Goal: Transaction & Acquisition: Purchase product/service

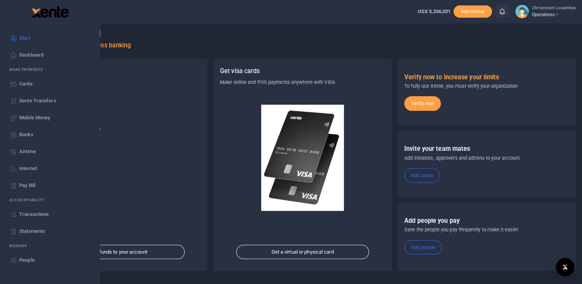
click at [54, 102] on span "Xente Transfers" at bounding box center [37, 101] width 37 height 8
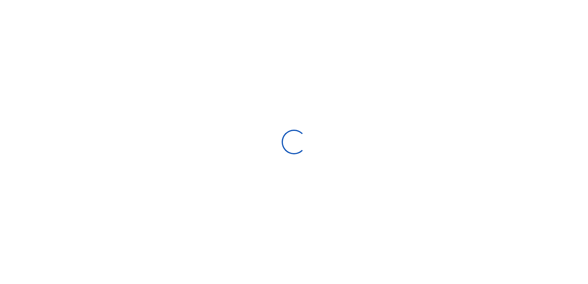
select select "Loading categories"
select select
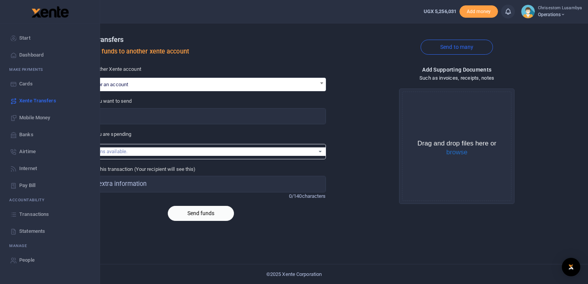
click at [38, 210] on span "Transactions" at bounding box center [34, 214] width 30 height 8
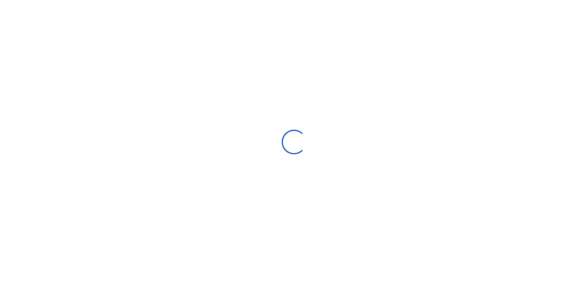
select select
type input "[DATE] - [DATE]"
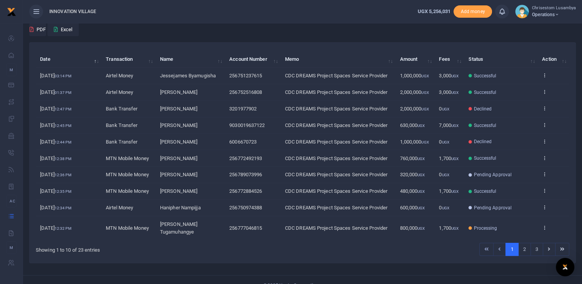
scroll to position [63, 0]
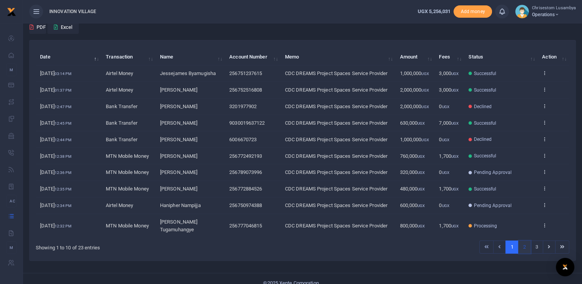
click at [524, 240] on link "2" at bounding box center [524, 246] width 13 height 13
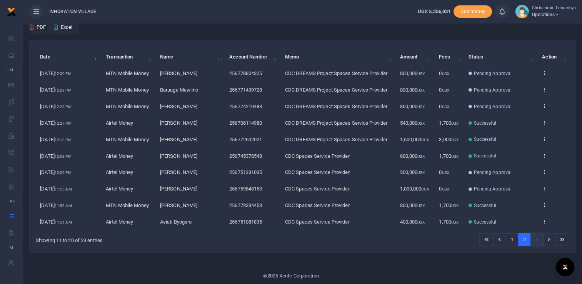
click at [534, 238] on link "3" at bounding box center [536, 239] width 13 height 13
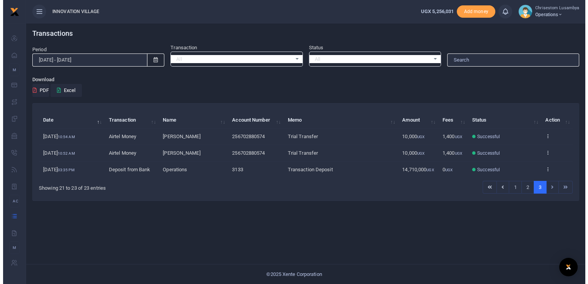
scroll to position [0, 0]
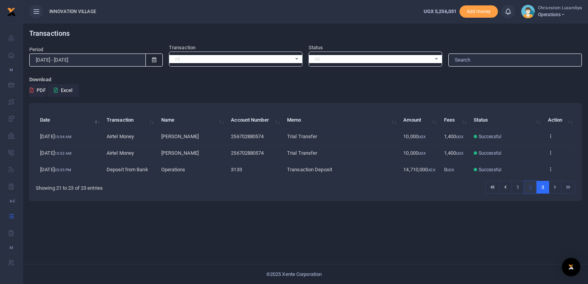
click at [531, 188] on link "2" at bounding box center [530, 187] width 13 height 13
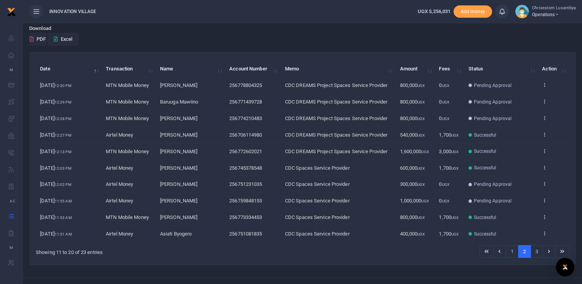
scroll to position [63, 0]
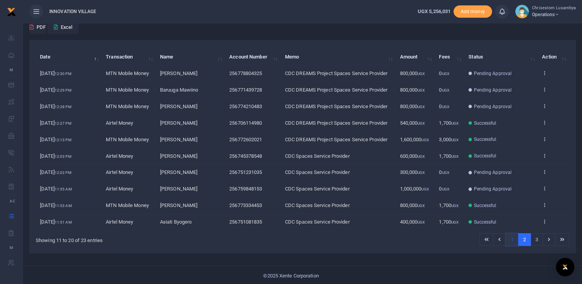
click at [511, 233] on link "1" at bounding box center [511, 239] width 13 height 13
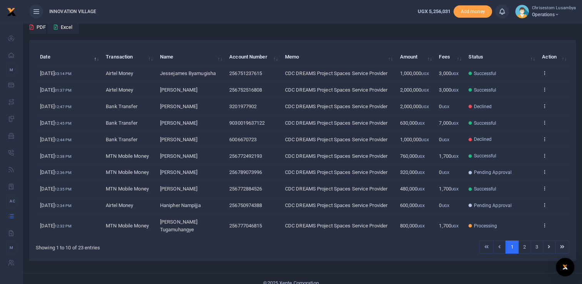
click at [543, 224] on td "View details Send again" at bounding box center [554, 225] width 32 height 23
click at [544, 153] on icon at bounding box center [544, 155] width 5 height 5
click at [522, 164] on link "View details" at bounding box center [516, 167] width 61 height 11
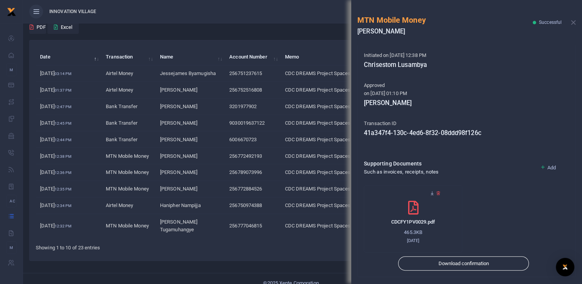
scroll to position [162, 0]
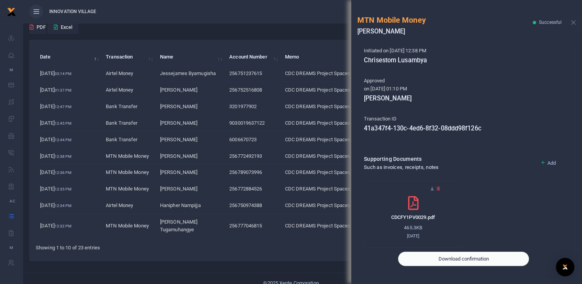
click at [466, 256] on button "Download confirmation" at bounding box center [463, 259] width 131 height 15
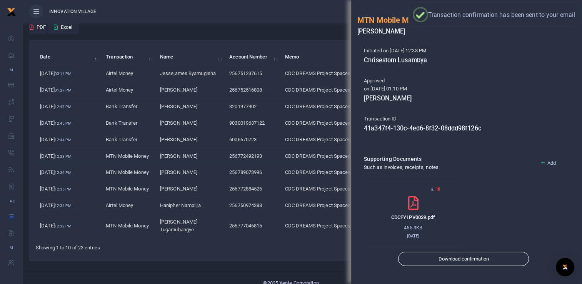
click at [317, 246] on div "Search: Date Transaction Name Account Number Memo Amount Fees Status Action 14t…" at bounding box center [303, 150] width 546 height 220
click at [268, 16] on ul "INNOVATION VILLAGE" at bounding box center [217, 11] width 389 height 23
click at [571, 23] on button "Close" at bounding box center [573, 22] width 5 height 5
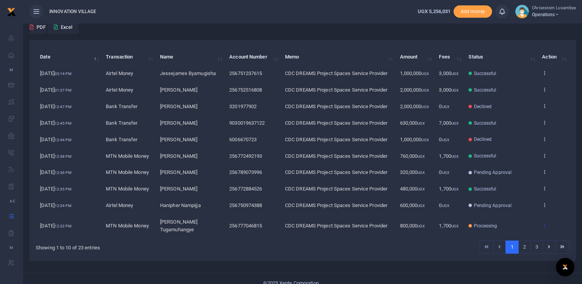
click at [545, 222] on icon at bounding box center [544, 224] width 5 height 5
click at [524, 194] on link "View details" at bounding box center [516, 199] width 61 height 11
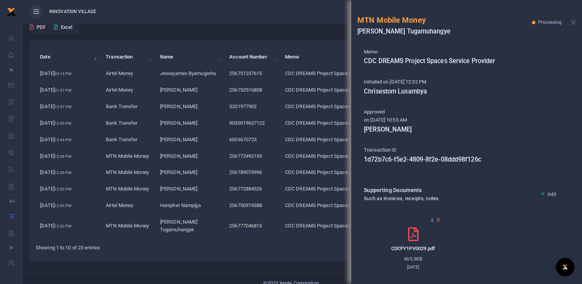
scroll to position [144, 0]
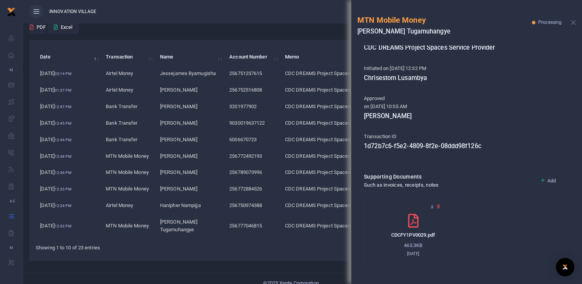
click at [572, 19] on div "MTN Mobile Money Aloys Tugamuhangye Processing" at bounding box center [466, 22] width 231 height 45
click at [573, 24] on button "Close" at bounding box center [573, 22] width 5 height 5
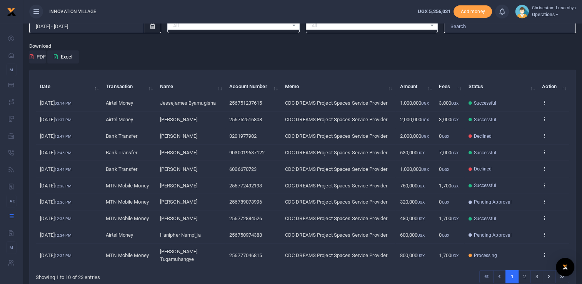
scroll to position [63, 0]
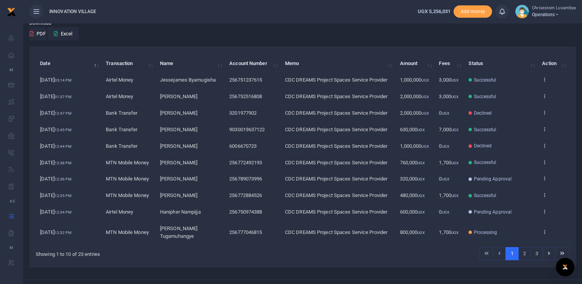
scroll to position [63, 0]
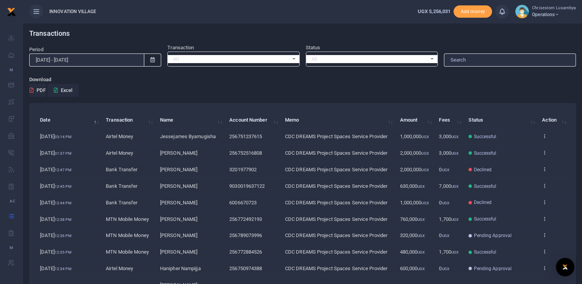
scroll to position [63, 0]
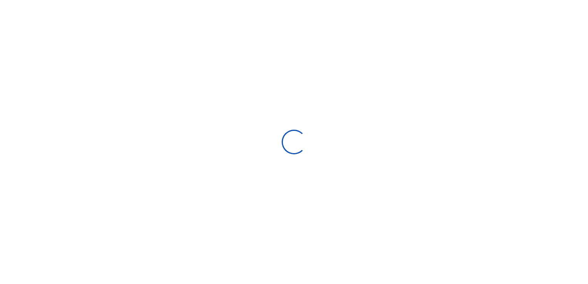
type input "[DATE] - [DATE]"
select select
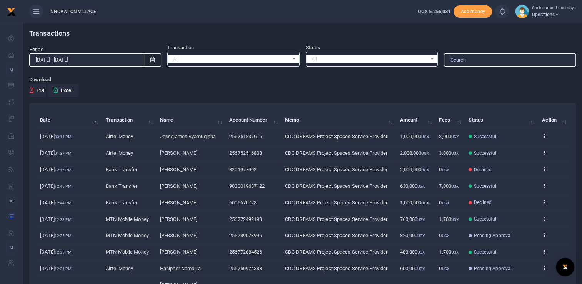
scroll to position [63, 0]
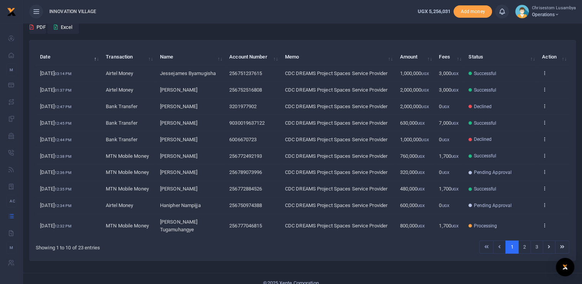
click at [579, 189] on div "Transactions Period 07/20/2025 - 08/18/2025 Transaction All Select an option...…" at bounding box center [302, 126] width 559 height 333
click at [578, 78] on div "Search: Date Transaction Name Account Number Memo Amount Fees Status Action 14t…" at bounding box center [302, 153] width 553 height 227
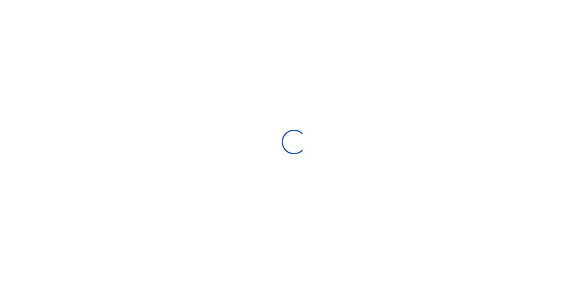
type input "[DATE] - [DATE]"
select select
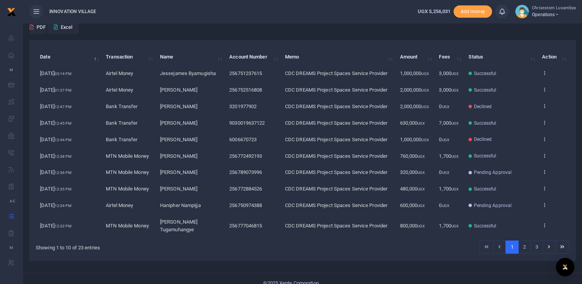
scroll to position [63, 0]
click at [524, 240] on link "2" at bounding box center [524, 246] width 13 height 13
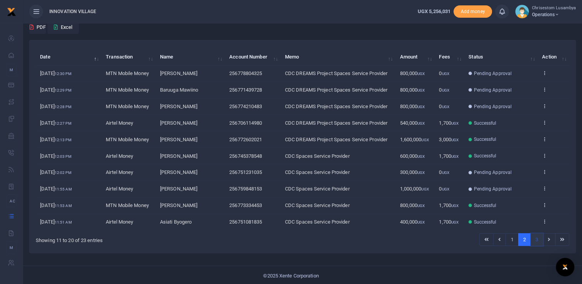
click at [537, 238] on link "3" at bounding box center [536, 239] width 13 height 13
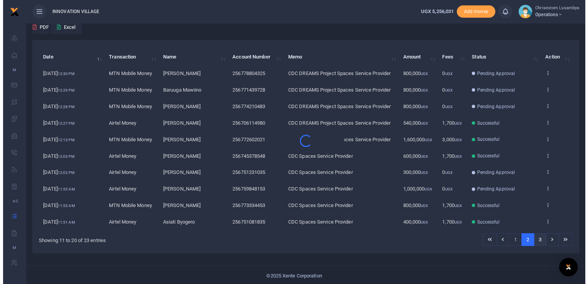
scroll to position [0, 0]
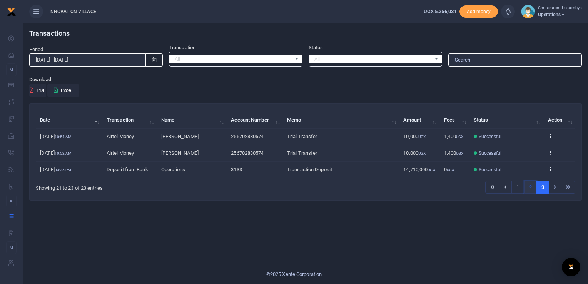
click at [531, 192] on link "2" at bounding box center [530, 187] width 13 height 13
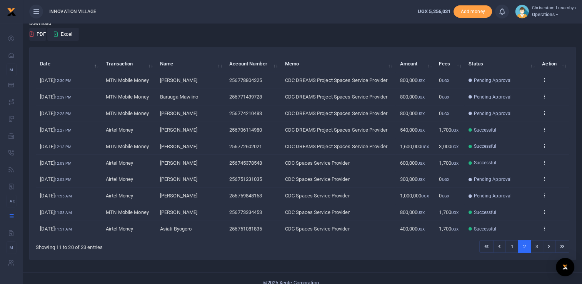
scroll to position [63, 0]
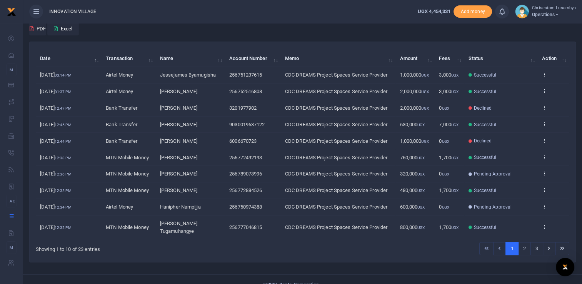
scroll to position [63, 0]
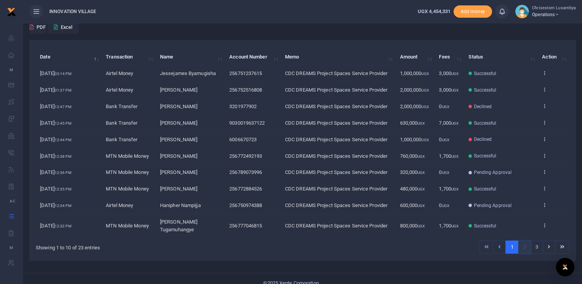
click at [526, 240] on link "2" at bounding box center [524, 246] width 13 height 13
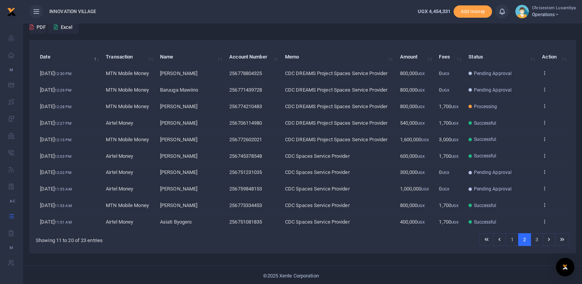
click at [545, 58] on th "Action" at bounding box center [554, 57] width 32 height 17
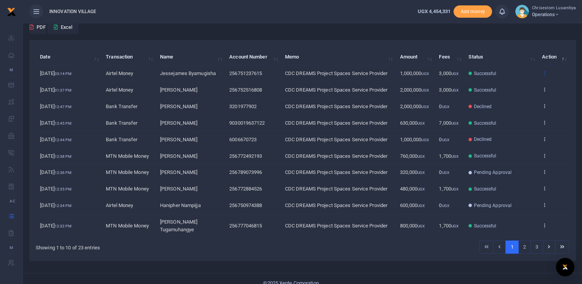
click at [545, 70] on icon at bounding box center [544, 72] width 5 height 5
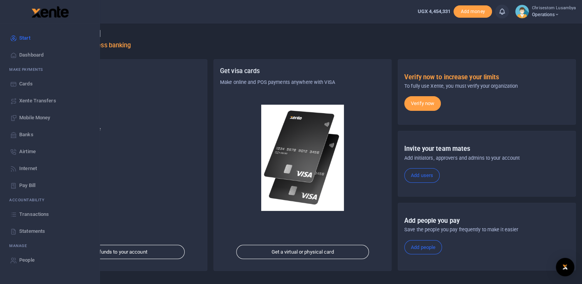
click at [37, 212] on span "Transactions" at bounding box center [34, 214] width 30 height 8
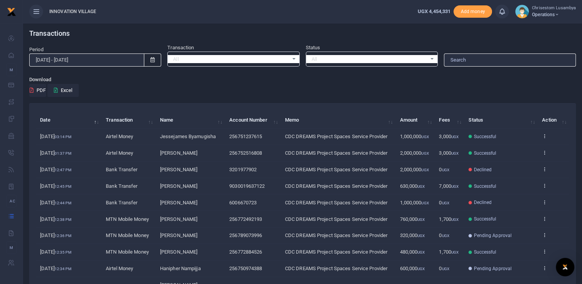
scroll to position [63, 0]
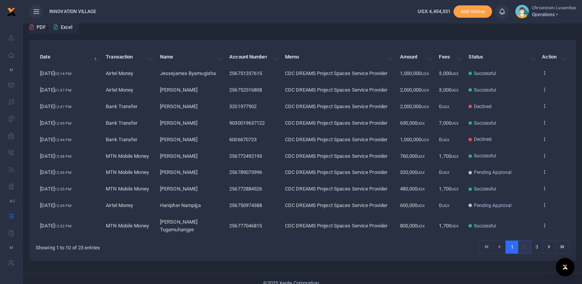
click at [527, 240] on link "2" at bounding box center [524, 246] width 13 height 13
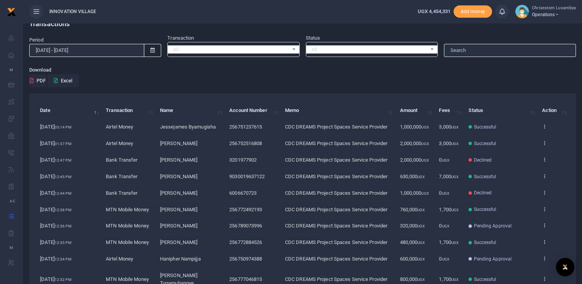
scroll to position [63, 0]
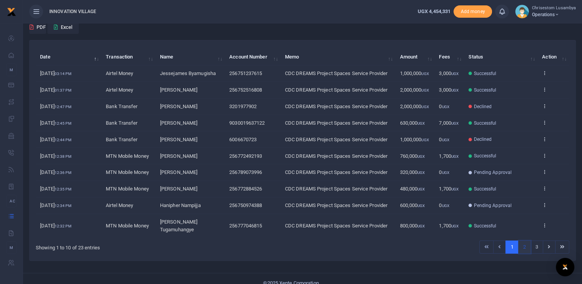
click at [526, 240] on link "2" at bounding box center [524, 246] width 13 height 13
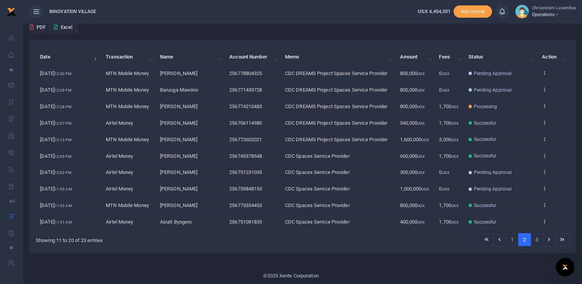
scroll to position [54, 0]
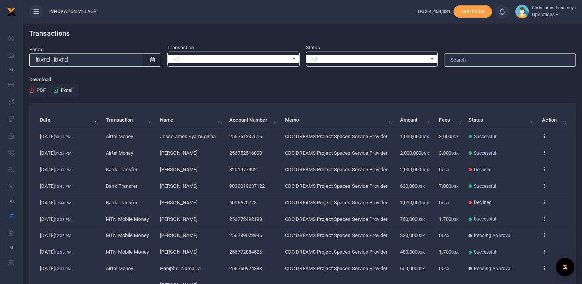
scroll to position [63, 0]
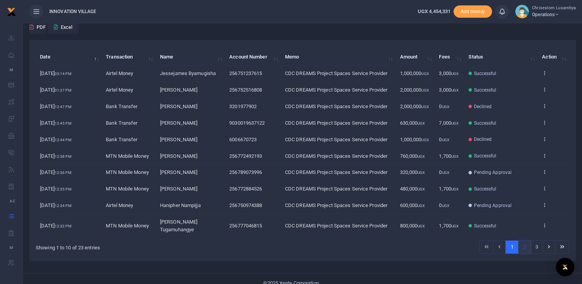
click at [524, 240] on link "2" at bounding box center [524, 246] width 13 height 13
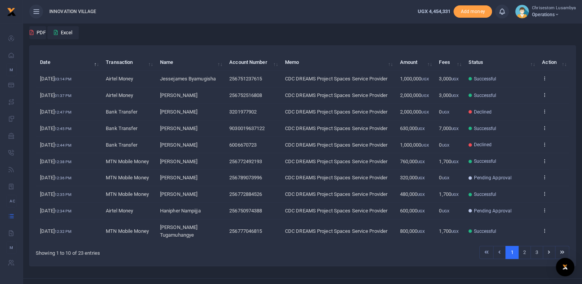
scroll to position [63, 0]
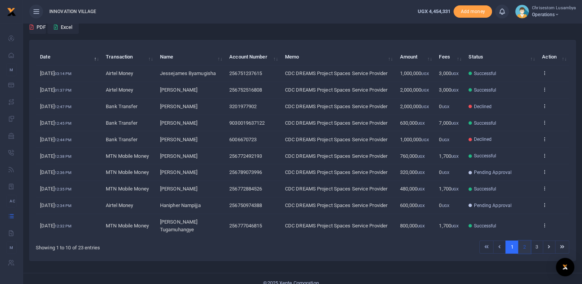
click at [524, 240] on link "2" at bounding box center [524, 246] width 13 height 13
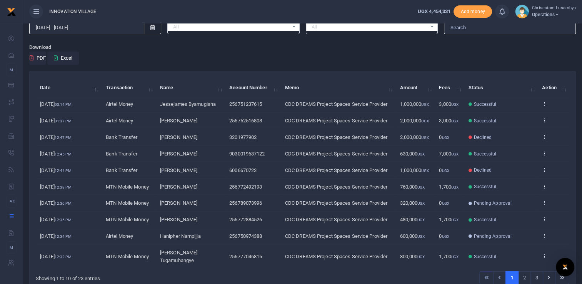
scroll to position [63, 0]
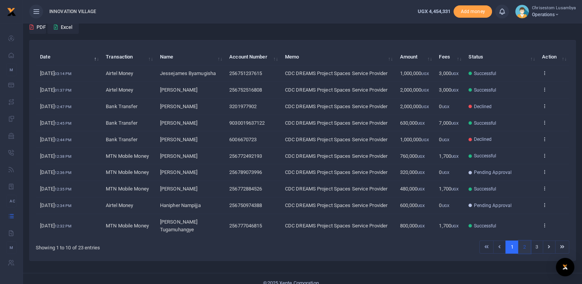
click at [523, 240] on link "2" at bounding box center [524, 246] width 13 height 13
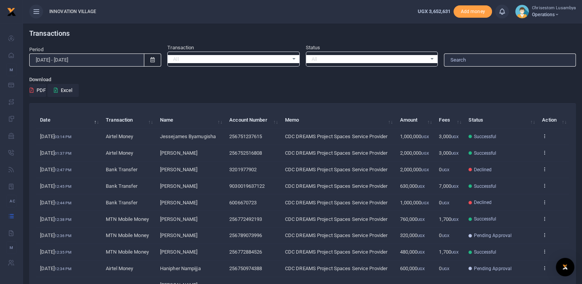
scroll to position [63, 0]
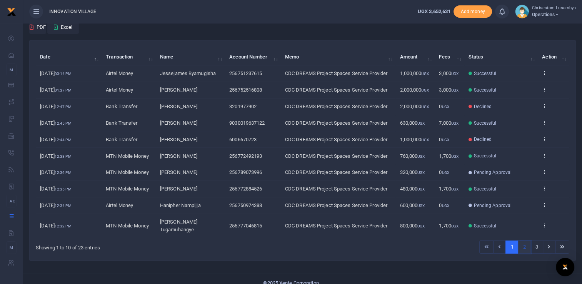
click at [524, 240] on link "2" at bounding box center [524, 246] width 13 height 13
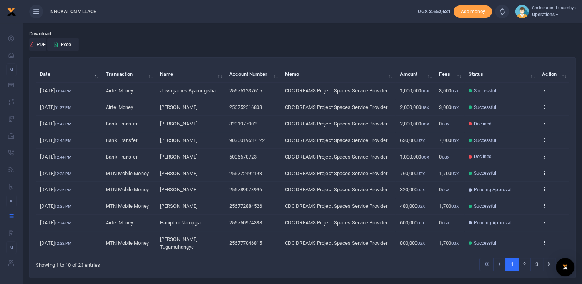
scroll to position [46, 0]
click at [522, 257] on link "2" at bounding box center [524, 263] width 13 height 13
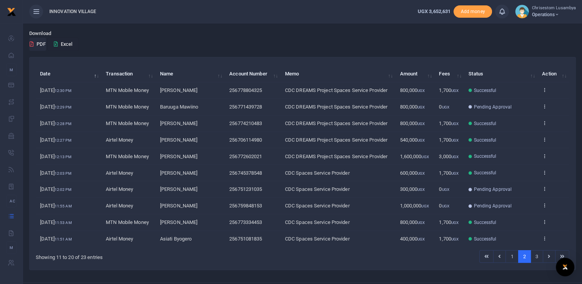
click at [72, 39] on button "Excel" at bounding box center [63, 44] width 32 height 13
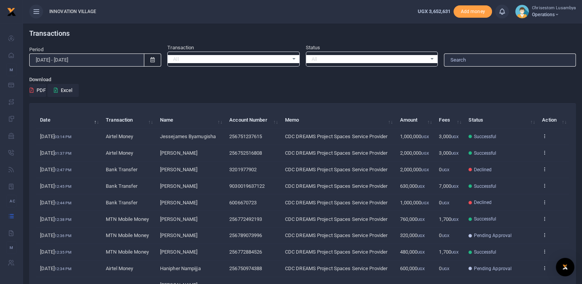
scroll to position [63, 0]
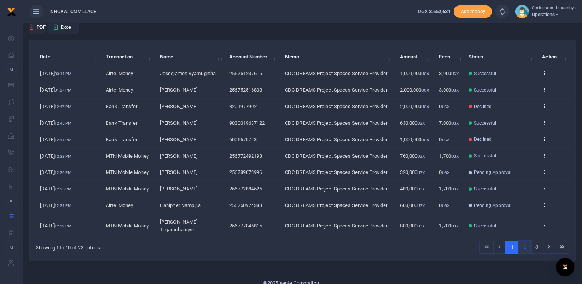
click at [523, 240] on link "2" at bounding box center [524, 246] width 13 height 13
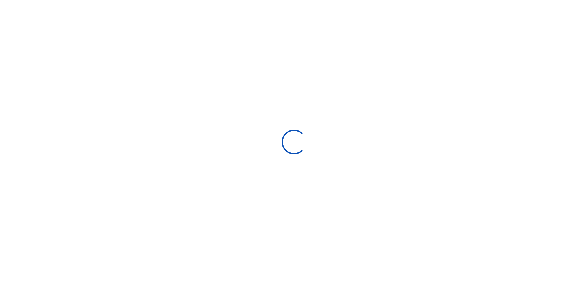
select select
type input "[DATE] - [DATE]"
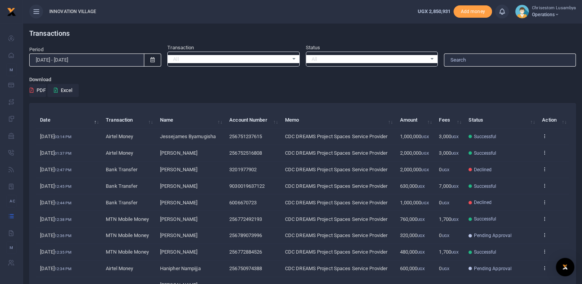
scroll to position [63, 0]
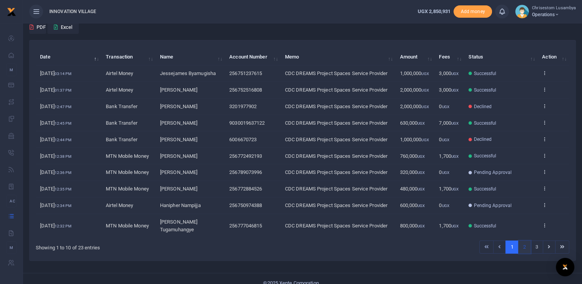
click at [525, 240] on link "2" at bounding box center [524, 246] width 13 height 13
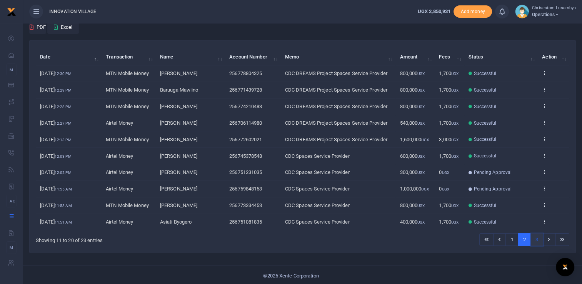
click at [536, 235] on link "3" at bounding box center [536, 239] width 13 height 13
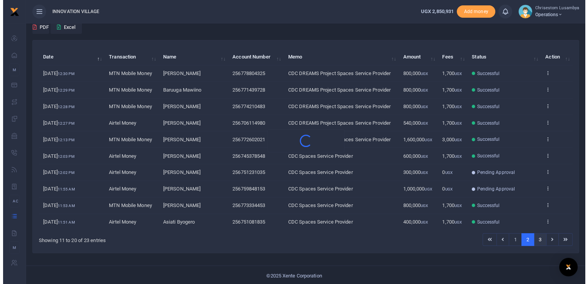
scroll to position [0, 0]
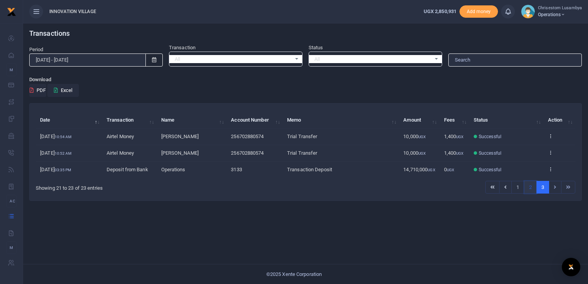
click at [533, 190] on link "2" at bounding box center [530, 187] width 13 height 13
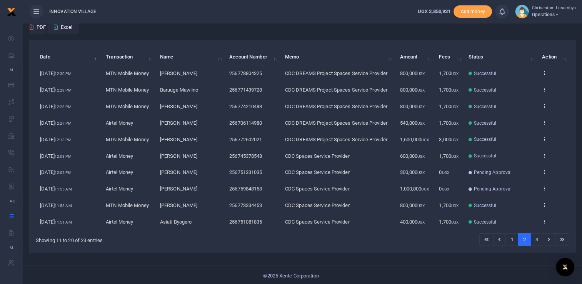
scroll to position [63, 0]
click at [509, 240] on link "1" at bounding box center [511, 239] width 13 height 13
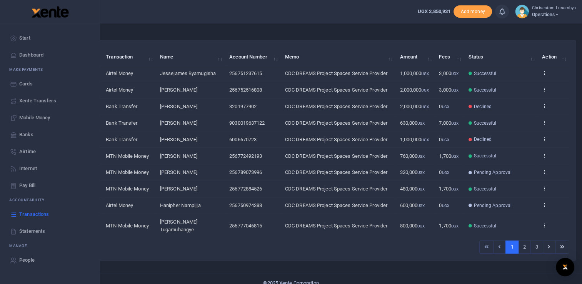
click at [54, 113] on link "Mobile Money" at bounding box center [49, 117] width 87 height 17
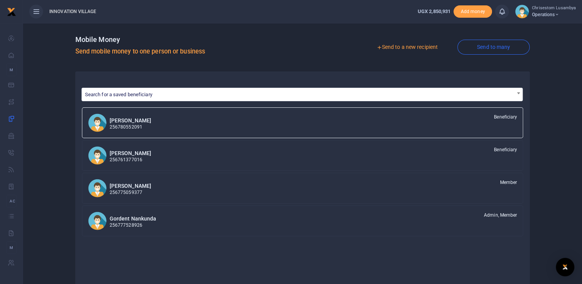
click at [405, 42] on link "Send to a new recipient" at bounding box center [407, 47] width 100 height 14
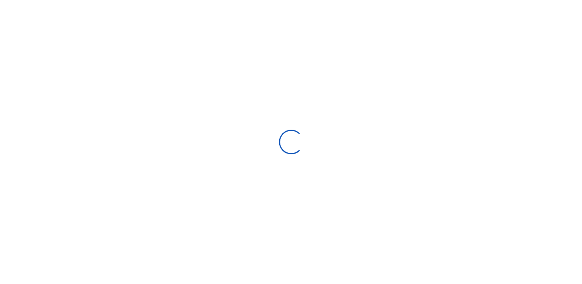
select select "Loading bundles"
select select
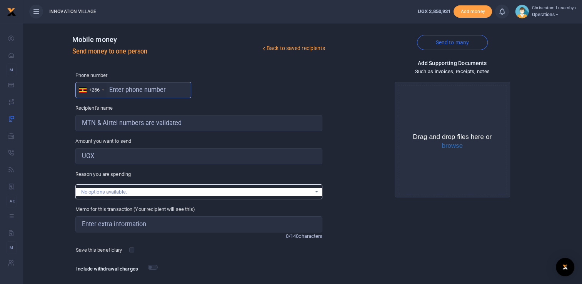
click at [137, 91] on input "text" at bounding box center [133, 90] width 116 height 16
type input "751802132"
type input "Laker Posible"
type input "751802132"
click at [108, 157] on input "Amount you want to send" at bounding box center [198, 156] width 247 height 16
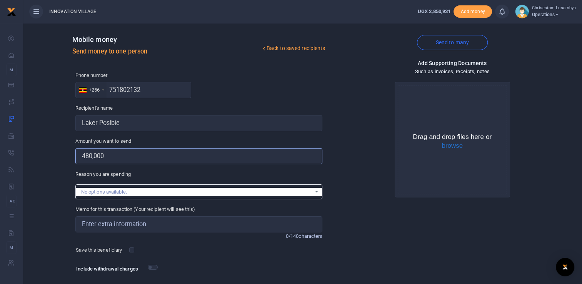
type input "480,000"
click at [120, 198] on div "No options available." at bounding box center [198, 191] width 247 height 15
click at [131, 225] on input "Memo for this transaction (Your recipient will see this)" at bounding box center [198, 224] width 247 height 16
type input "CDC DREAMS Project Spaces Service Provider"
click at [450, 149] on button "browse" at bounding box center [452, 145] width 21 height 7
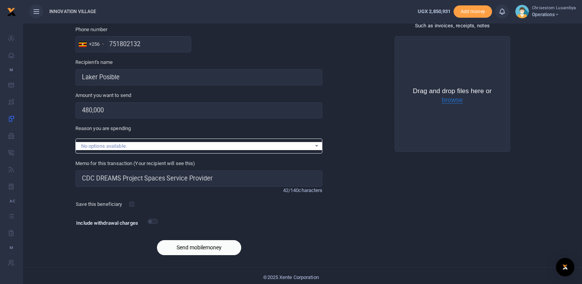
scroll to position [48, 0]
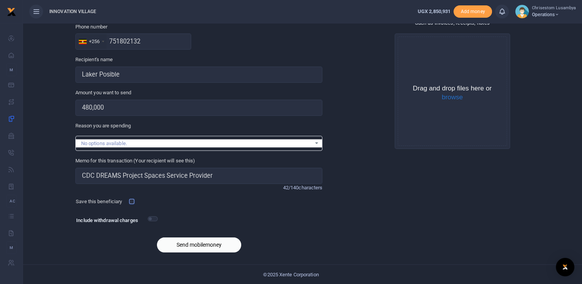
click at [134, 203] on input "checkbox" at bounding box center [131, 201] width 5 height 5
checkbox input "false"
click at [190, 248] on button "Send mobilemoney" at bounding box center [199, 244] width 84 height 15
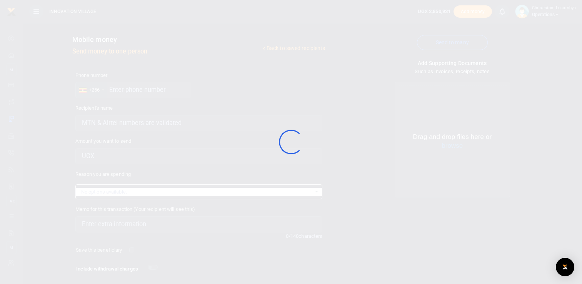
scroll to position [48, 0]
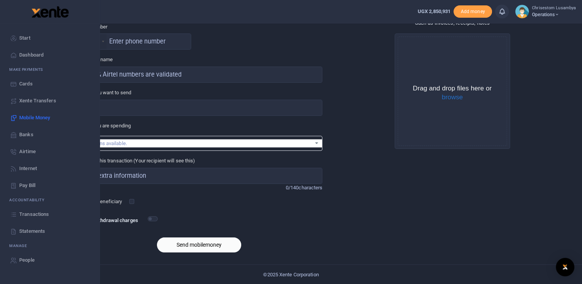
click at [28, 211] on span "Transactions" at bounding box center [34, 214] width 30 height 8
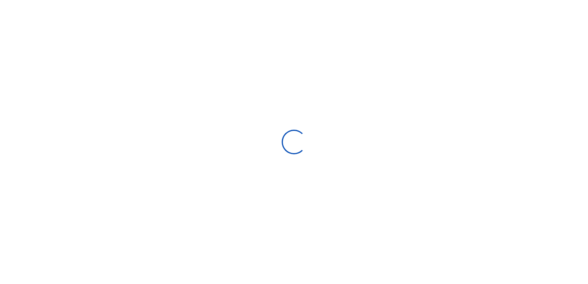
select select
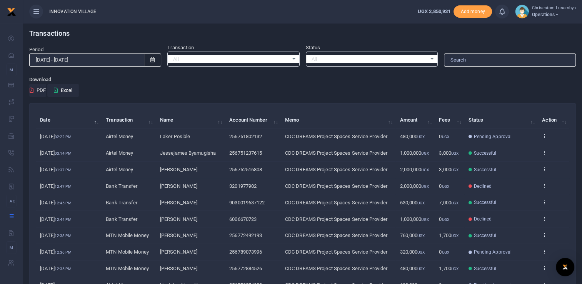
click at [148, 57] on span at bounding box center [152, 59] width 17 height 13
click at [153, 60] on icon at bounding box center [152, 59] width 4 height 5
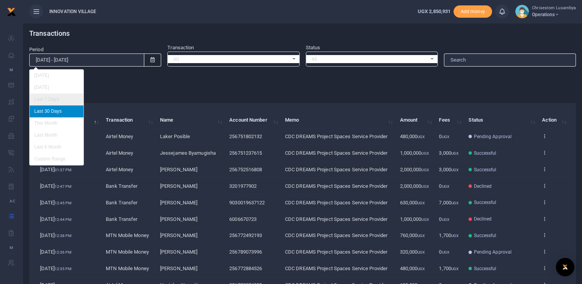
click at [52, 96] on li "Last 7 Days" at bounding box center [57, 99] width 54 height 12
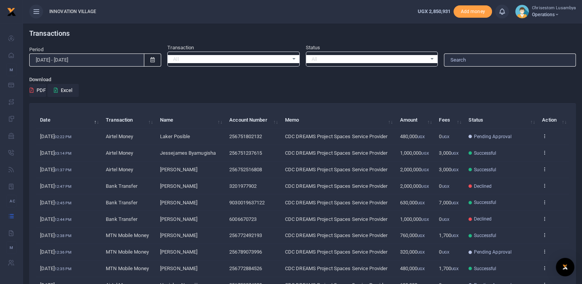
click at [156, 59] on span at bounding box center [152, 59] width 17 height 13
click at [152, 62] on icon at bounding box center [152, 59] width 4 height 5
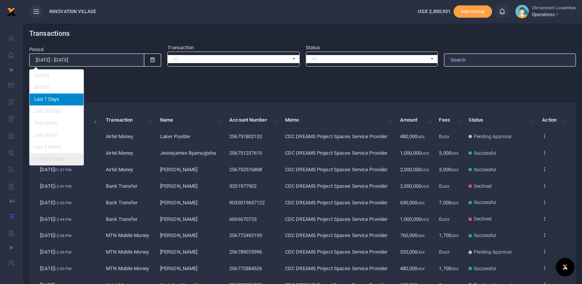
click at [61, 159] on li "Custom Range" at bounding box center [57, 159] width 54 height 12
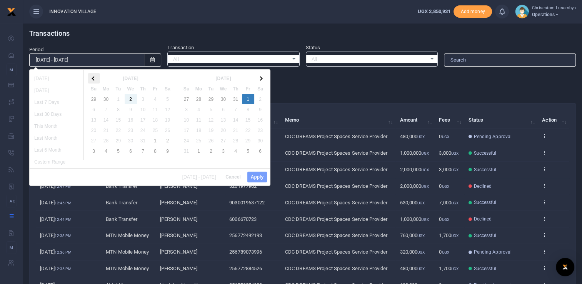
click at [91, 80] on th at bounding box center [94, 78] width 12 height 10
click at [260, 75] on th at bounding box center [260, 78] width 12 height 10
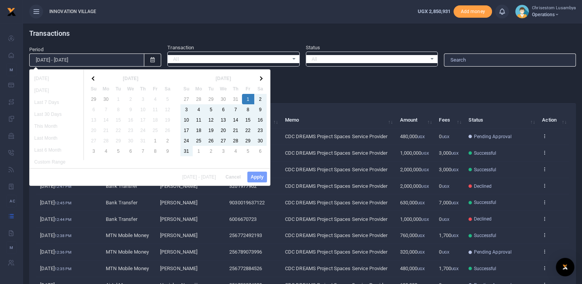
click at [255, 173] on div "08/12/2025 - 08/18/2025 Cancel Apply" at bounding box center [150, 176] width 240 height 17
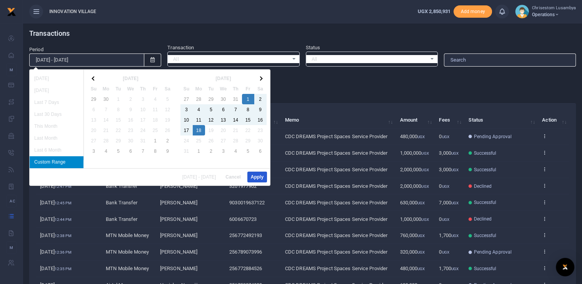
click at [257, 179] on button "Apply" at bounding box center [257, 177] width 20 height 11
type input "08/01/2025 - 08/18/2025"
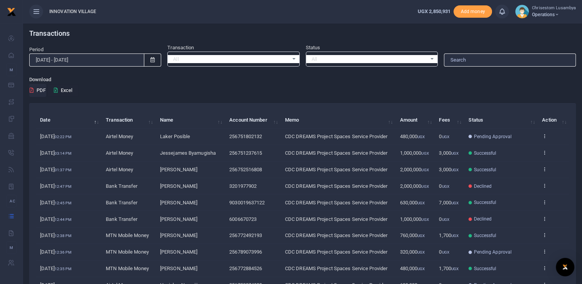
click at [61, 87] on button "Excel" at bounding box center [63, 90] width 32 height 13
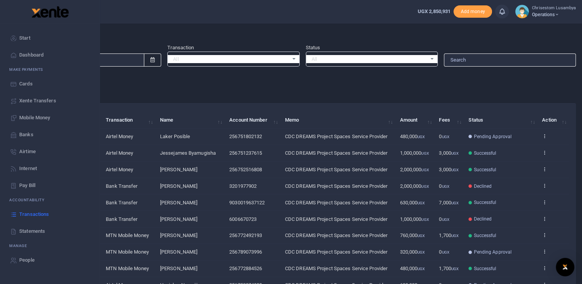
click at [31, 39] on link "Start" at bounding box center [49, 38] width 87 height 17
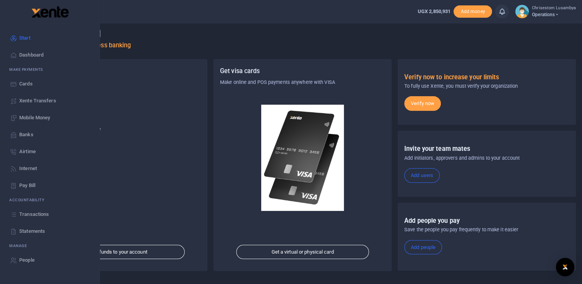
click at [30, 211] on span "Transactions" at bounding box center [34, 214] width 30 height 8
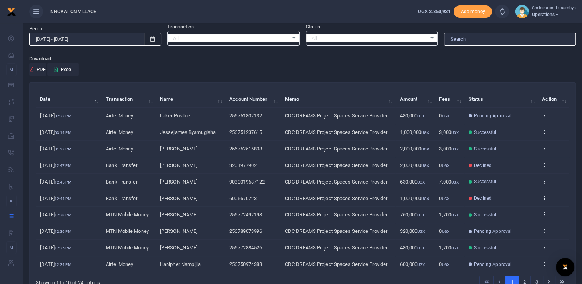
scroll to position [63, 0]
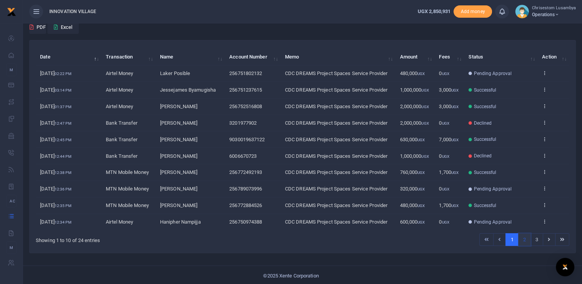
click at [528, 236] on link "2" at bounding box center [524, 239] width 13 height 13
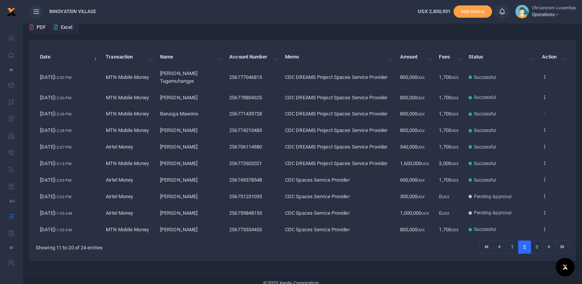
click at [544, 110] on icon at bounding box center [544, 112] width 5 height 5
click at [519, 118] on link "View details" at bounding box center [516, 118] width 61 height 11
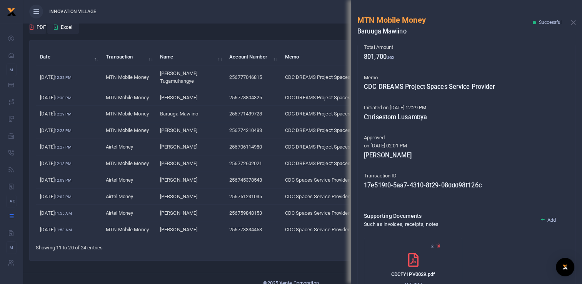
scroll to position [102, 0]
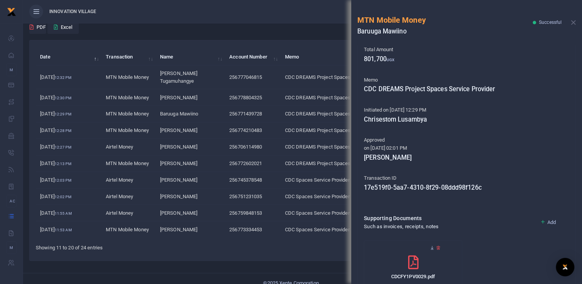
click at [260, 249] on div "Search: Date Transaction Name Account Number Memo Amount Fees Status Action [DA…" at bounding box center [303, 150] width 546 height 220
click at [569, 23] on div "MTN Mobile Money Baruuga Mawiino Successful" at bounding box center [466, 22] width 231 height 45
click at [571, 22] on button "Close" at bounding box center [573, 22] width 5 height 5
